Goal: Transaction & Acquisition: Download file/media

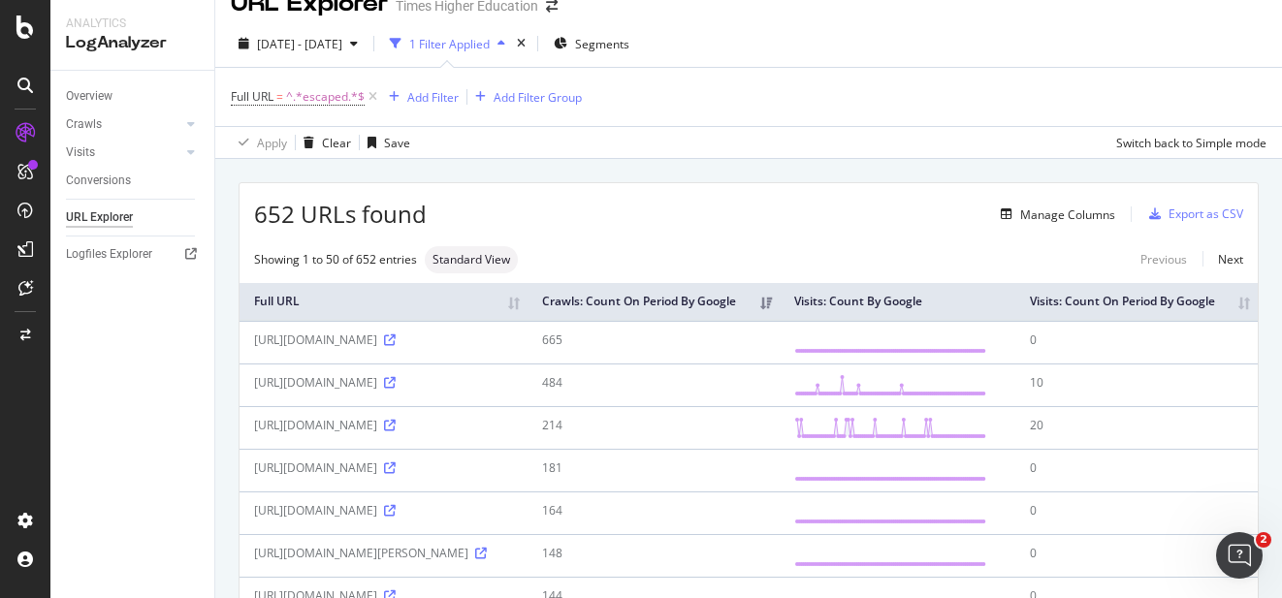
scroll to position [681, 0]
click at [91, 338] on div "DataExports" at bounding box center [110, 334] width 76 height 19
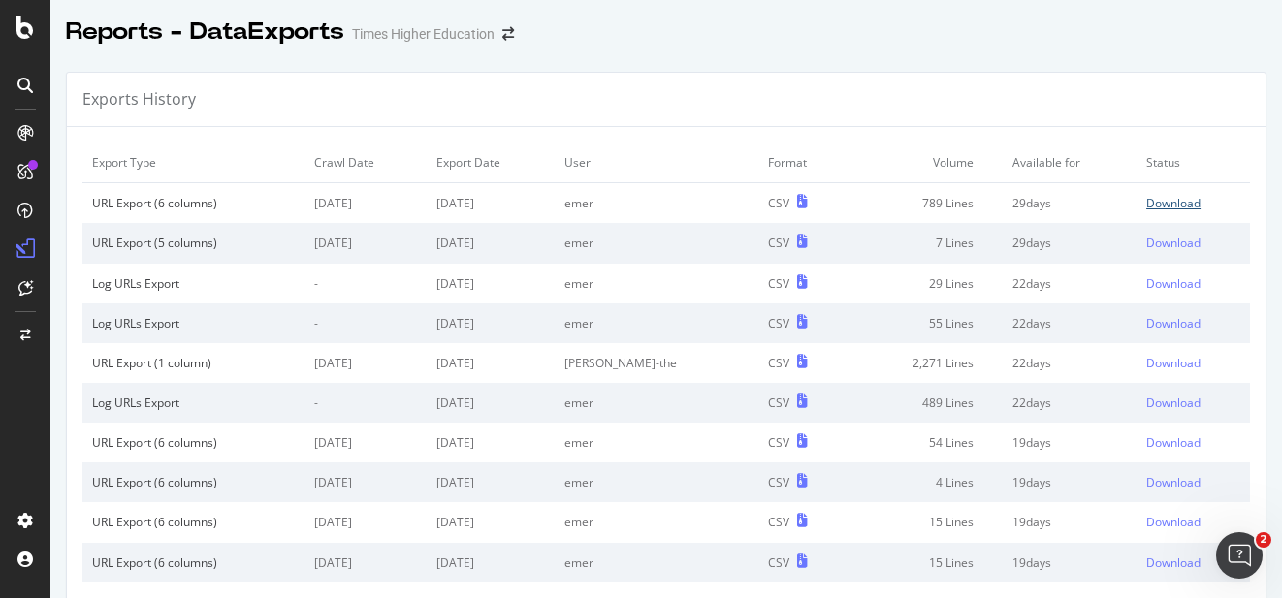
click at [1147, 209] on div "Download" at bounding box center [1174, 203] width 54 height 16
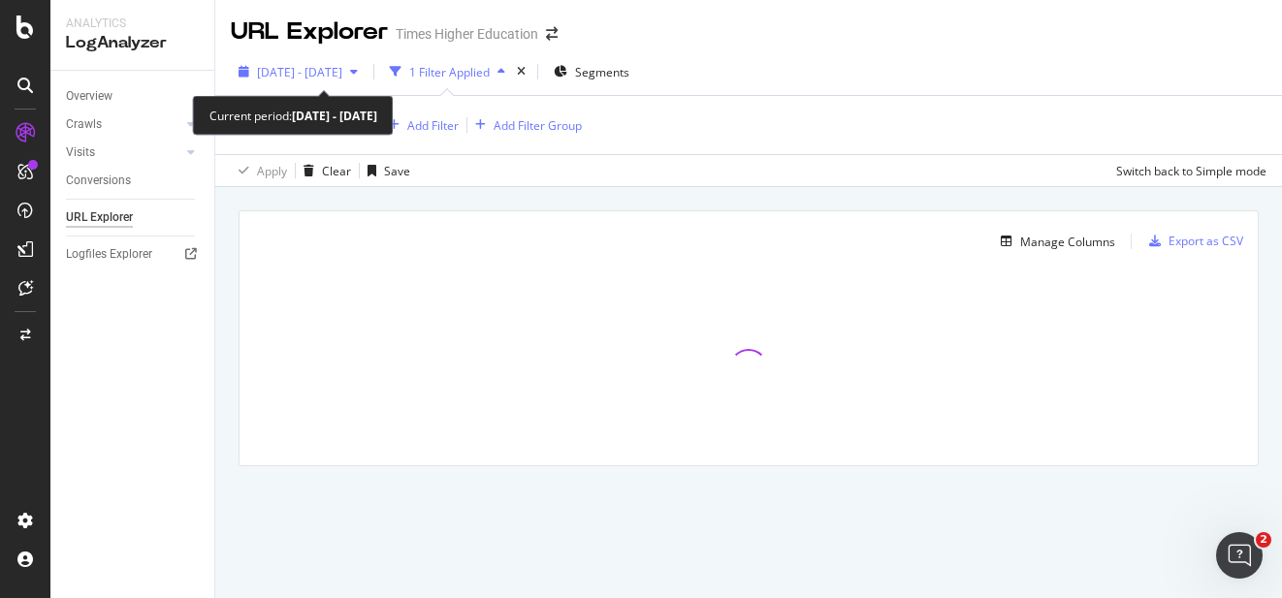
click at [339, 72] on span "2025 Jun. 16th - Sep. 15th" at bounding box center [299, 72] width 85 height 16
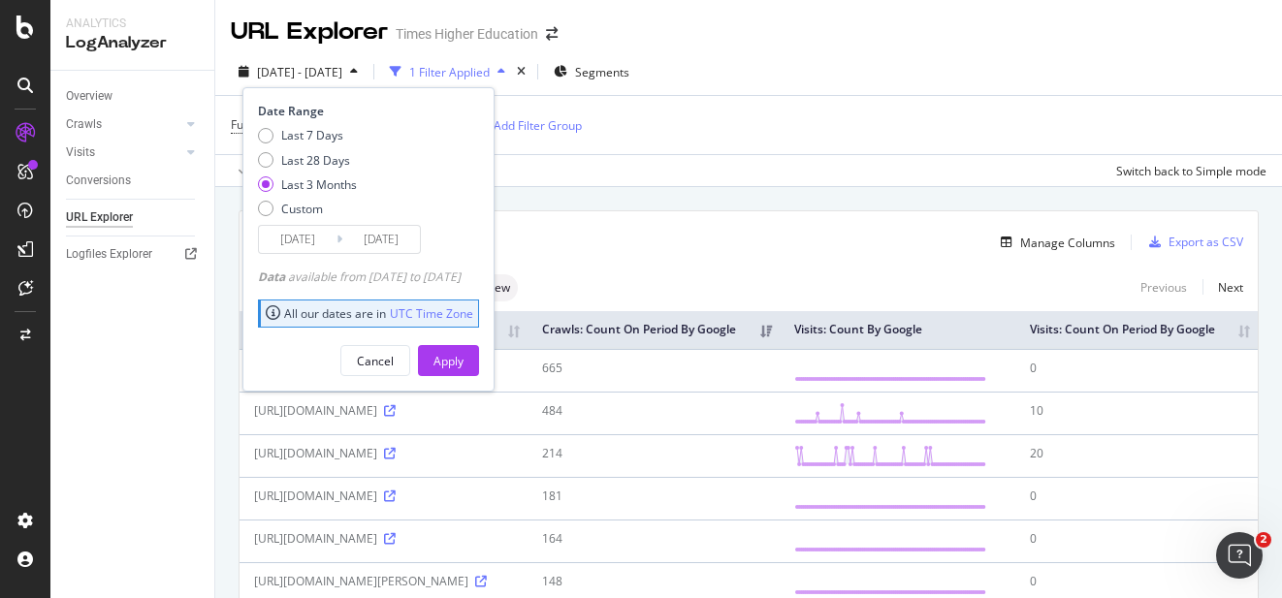
click at [674, 165] on div "Apply Clear Save Switch back to Simple mode" at bounding box center [748, 170] width 1067 height 32
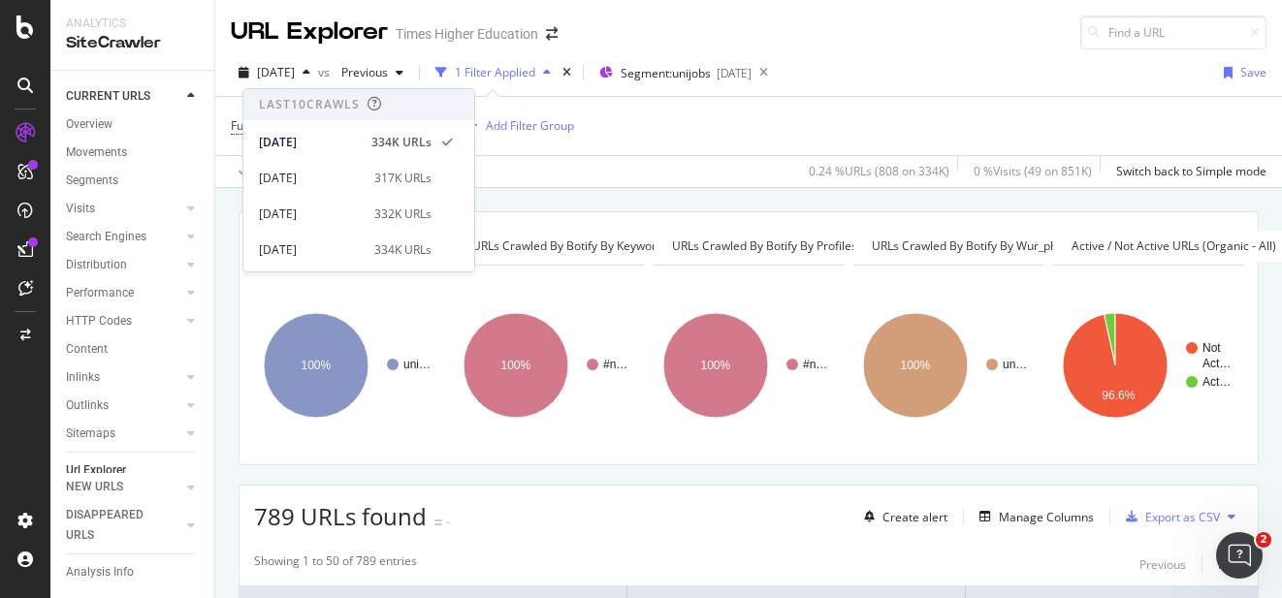
scroll to position [681, 0]
